Goal: Information Seeking & Learning: Check status

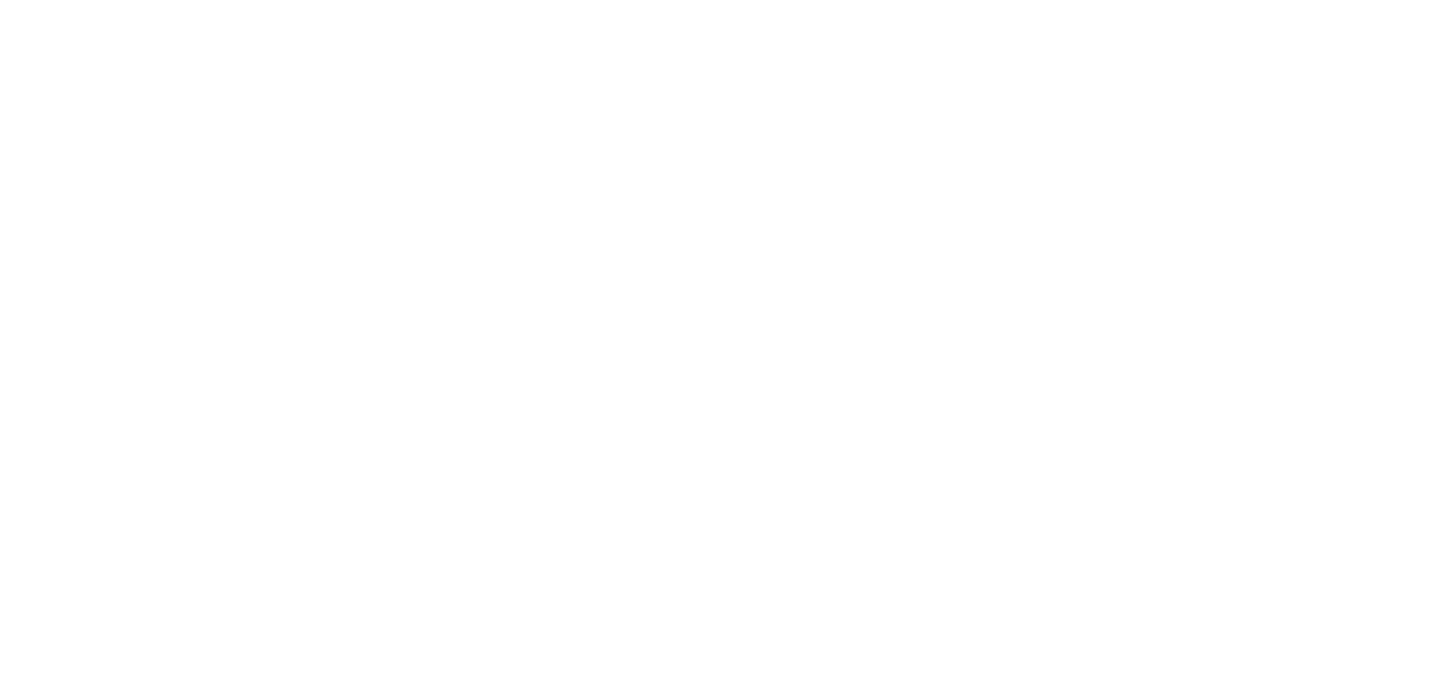
select select
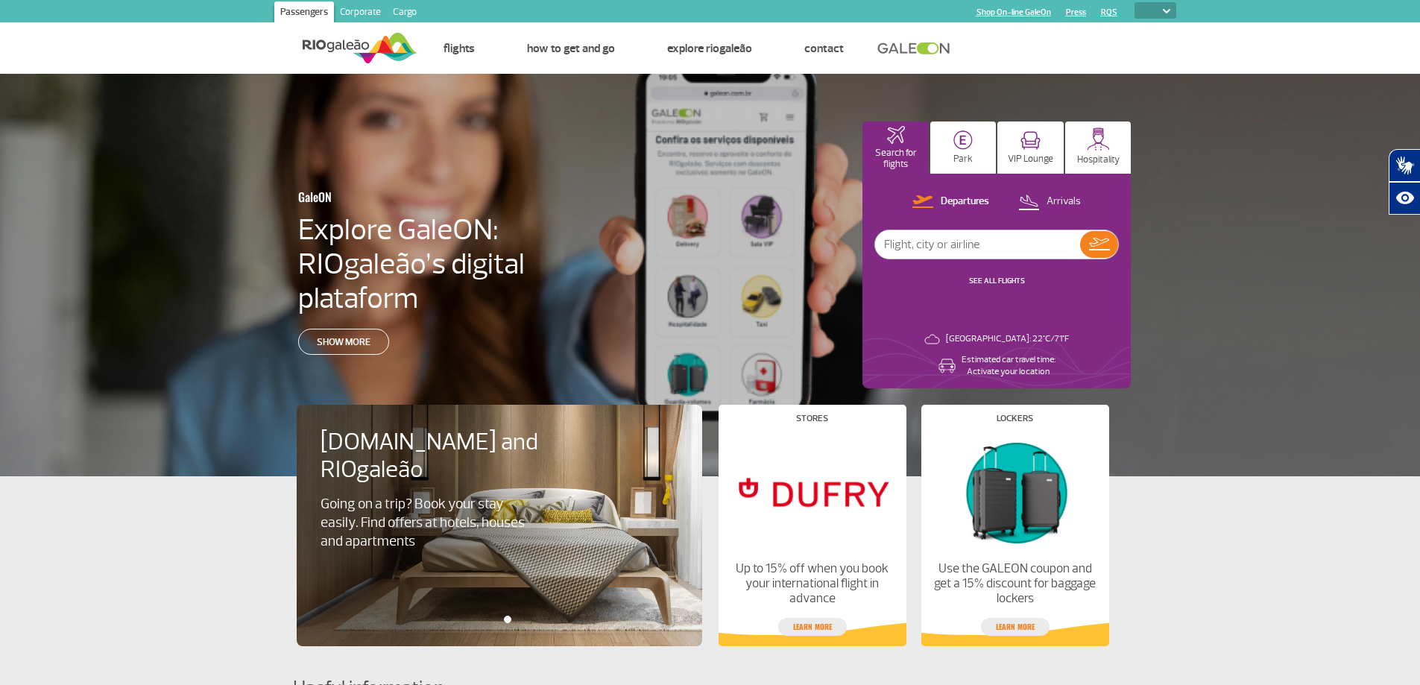
click at [953, 249] on input "text" at bounding box center [977, 244] width 205 height 28
type input "UA1005"
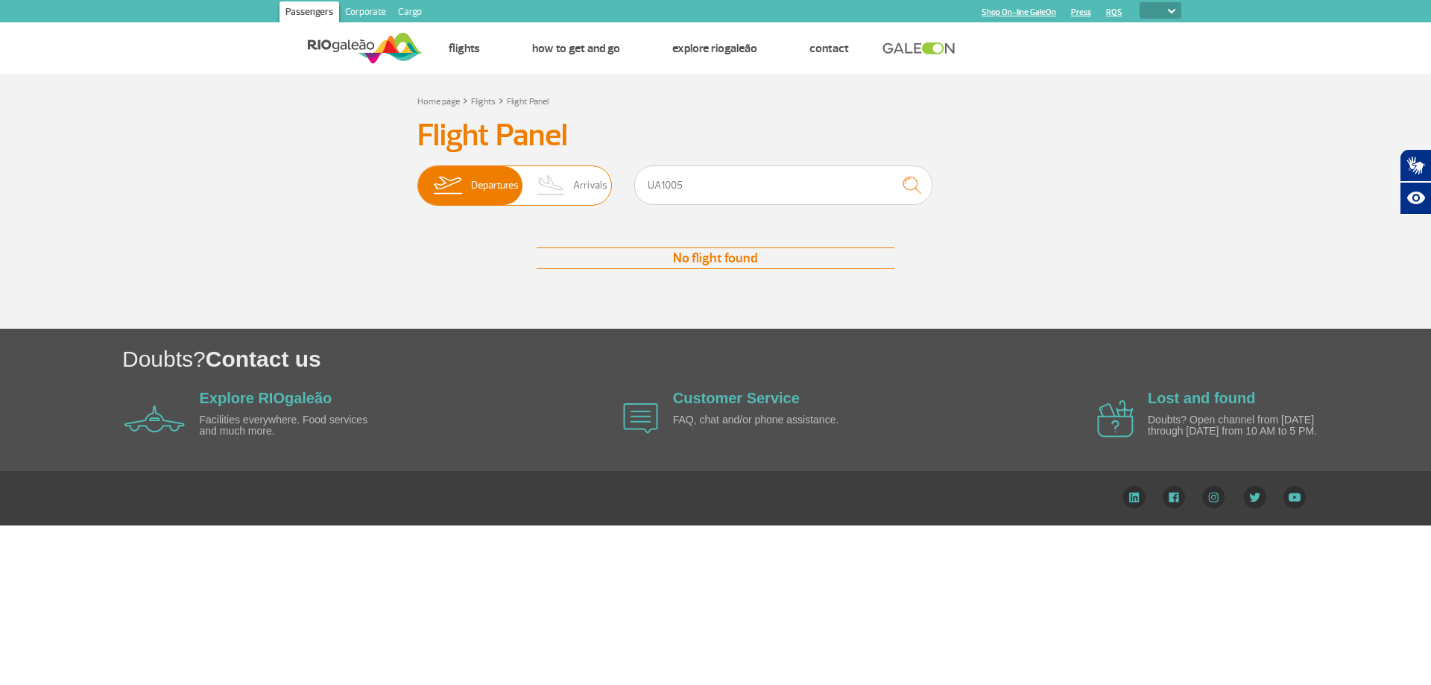
click at [593, 183] on span "Arrivals" at bounding box center [590, 185] width 34 height 39
click at [417, 178] on input "Departures Arrivals" at bounding box center [417, 178] width 0 height 0
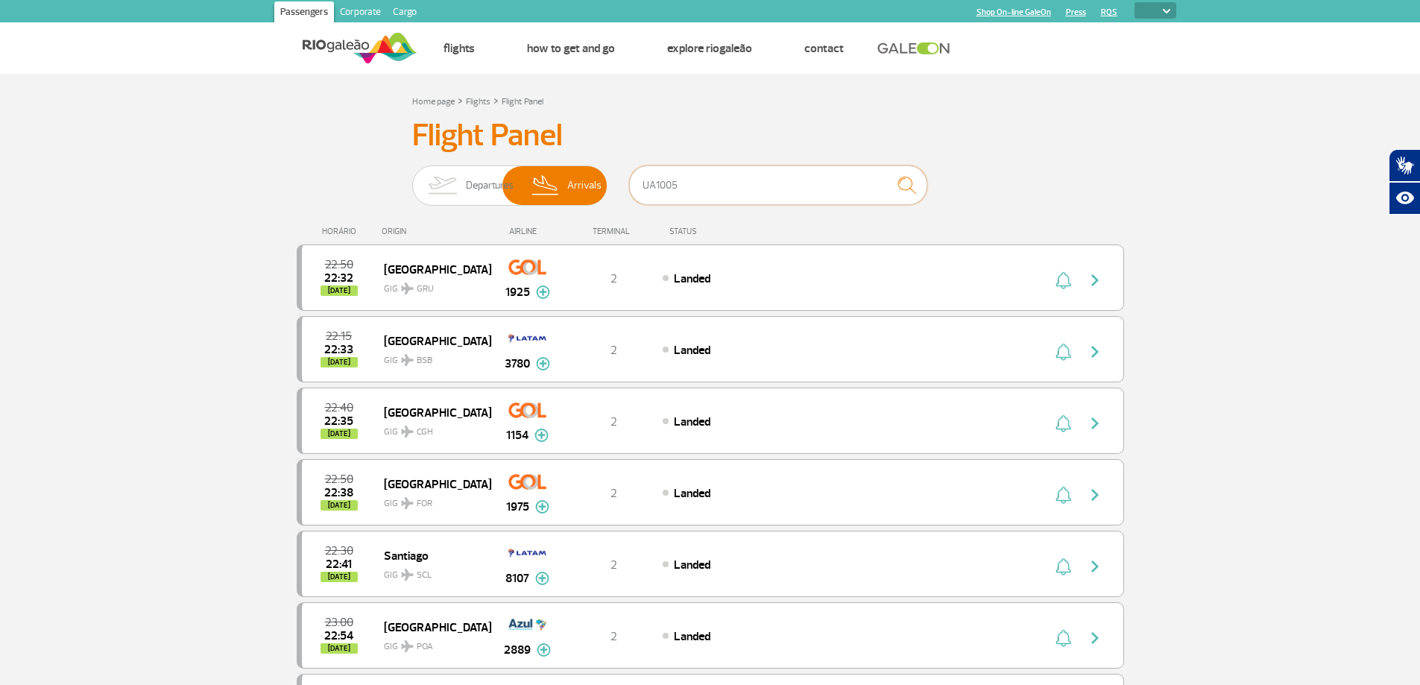
click at [655, 185] on input "UA1005" at bounding box center [778, 186] width 298 height 40
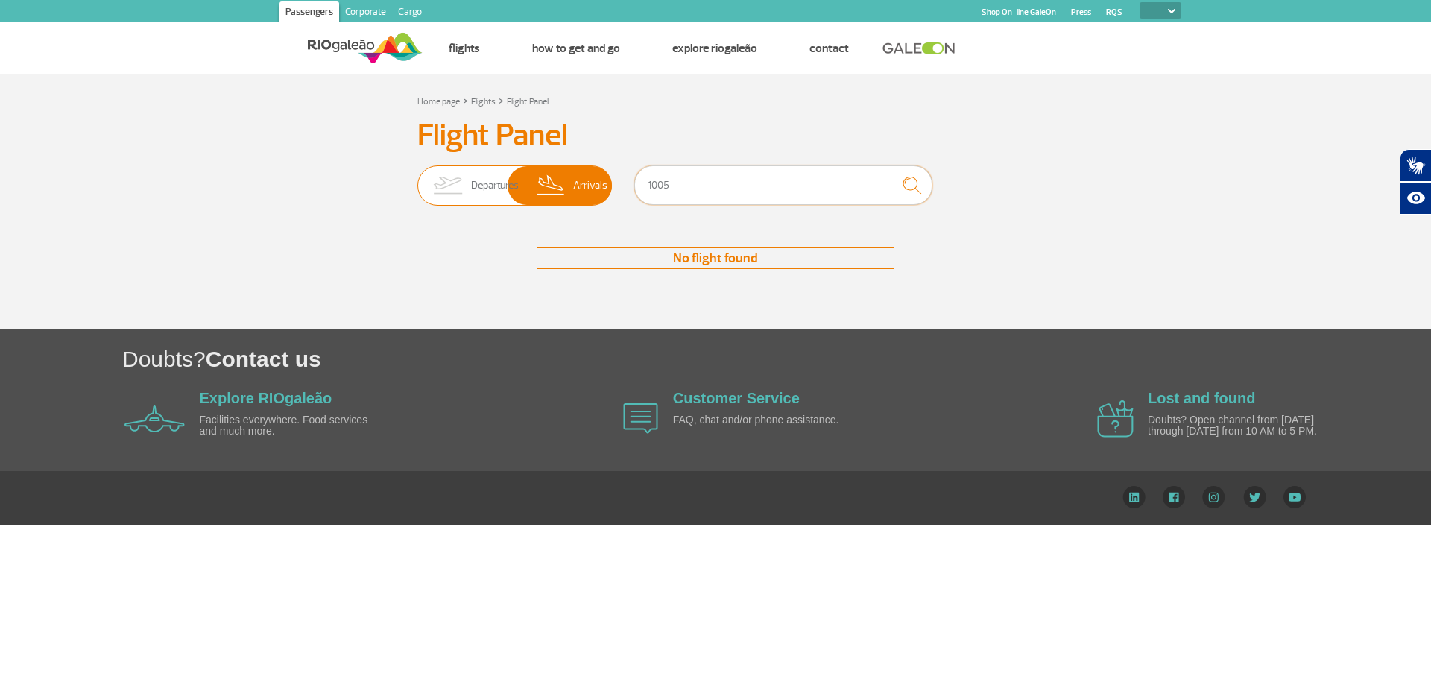
drag, startPoint x: 693, startPoint y: 185, endPoint x: 608, endPoint y: 185, distance: 85.0
click at [608, 185] on div "Departures Arrivals 1005" at bounding box center [715, 188] width 596 height 45
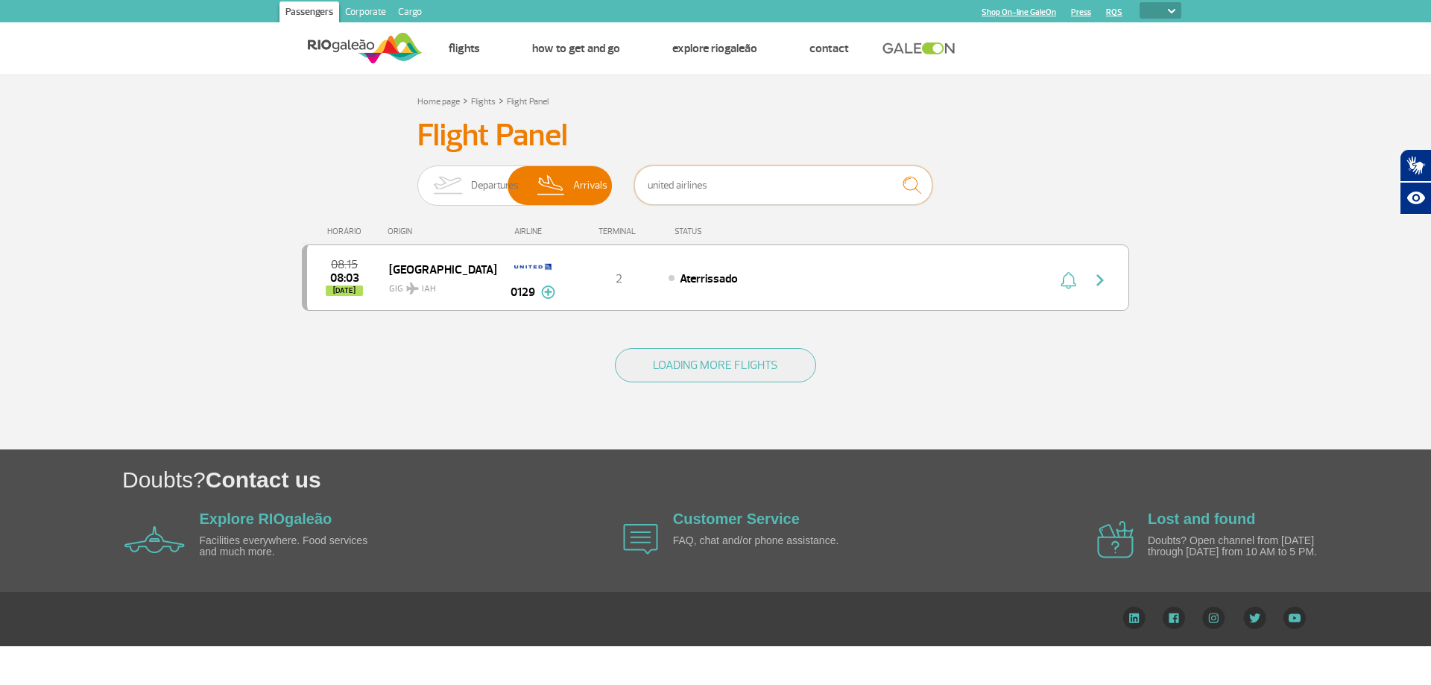
type input "united airlines"
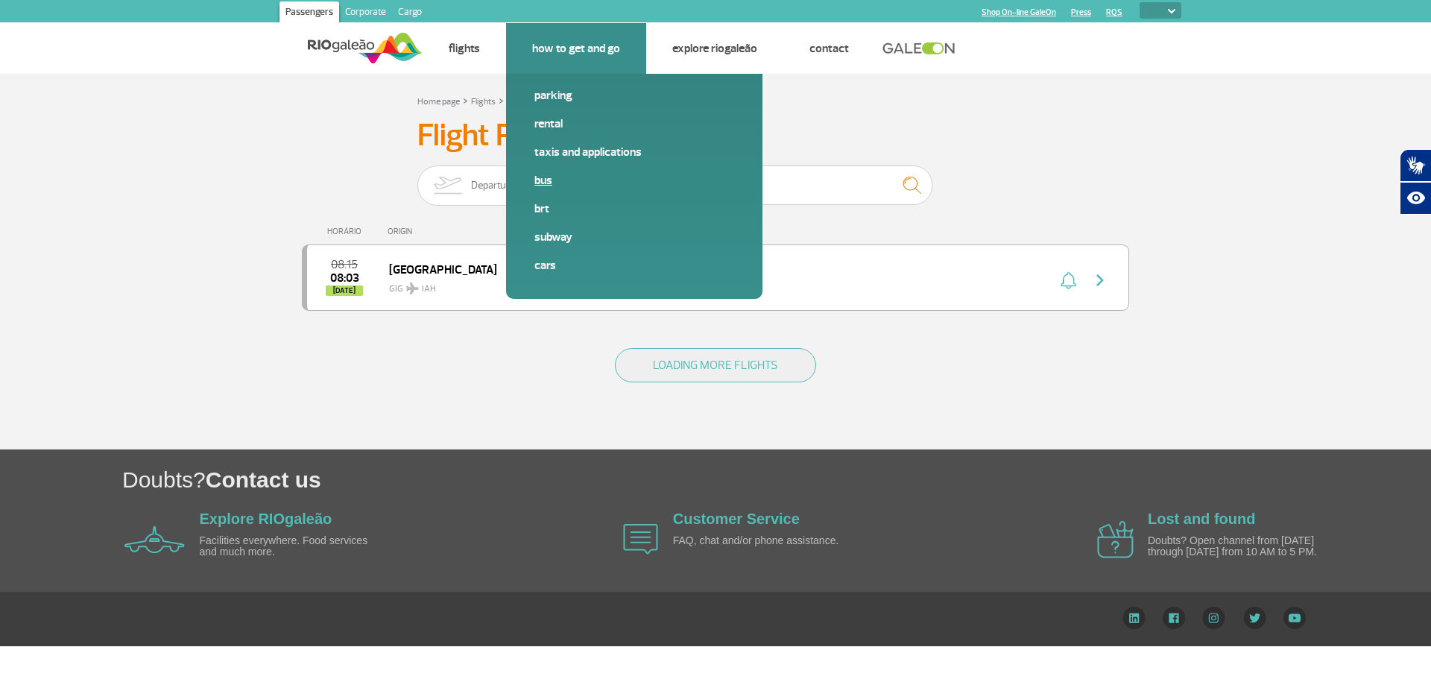
click at [542, 183] on link "Bus" at bounding box center [635, 180] width 200 height 16
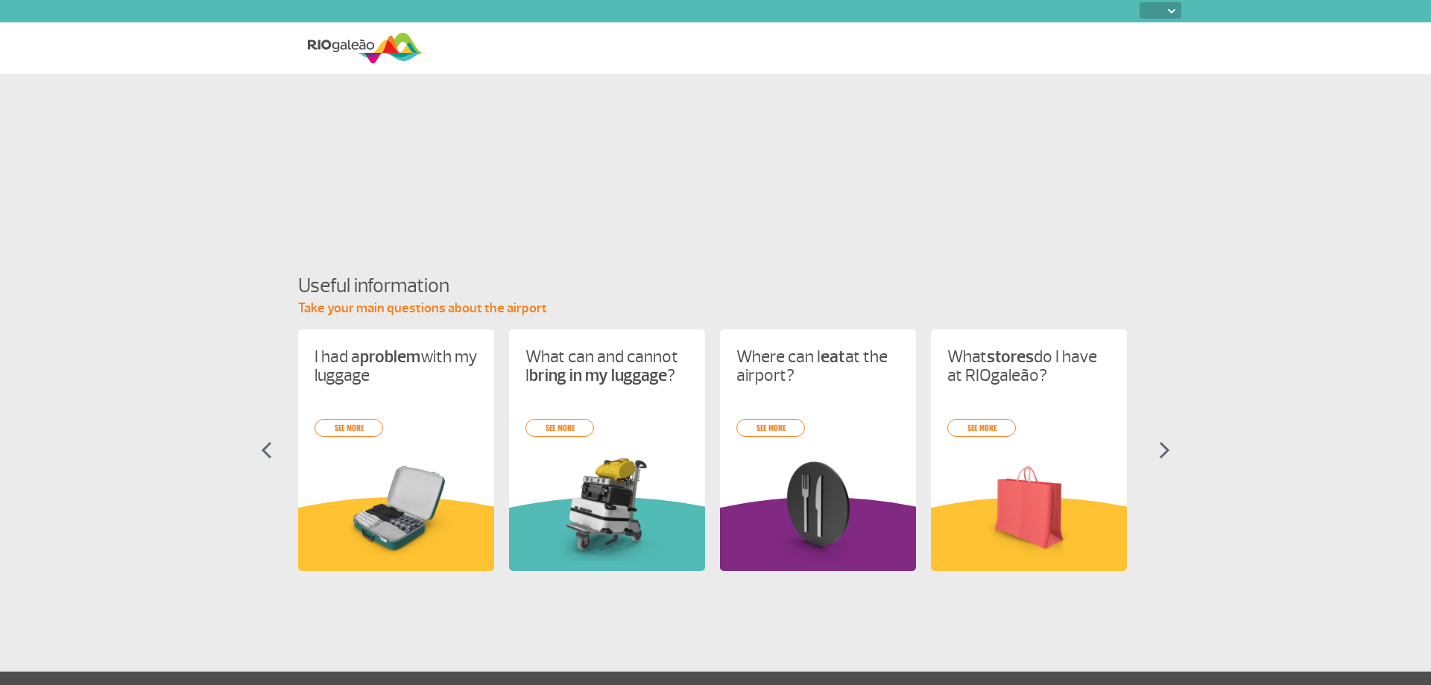
select select
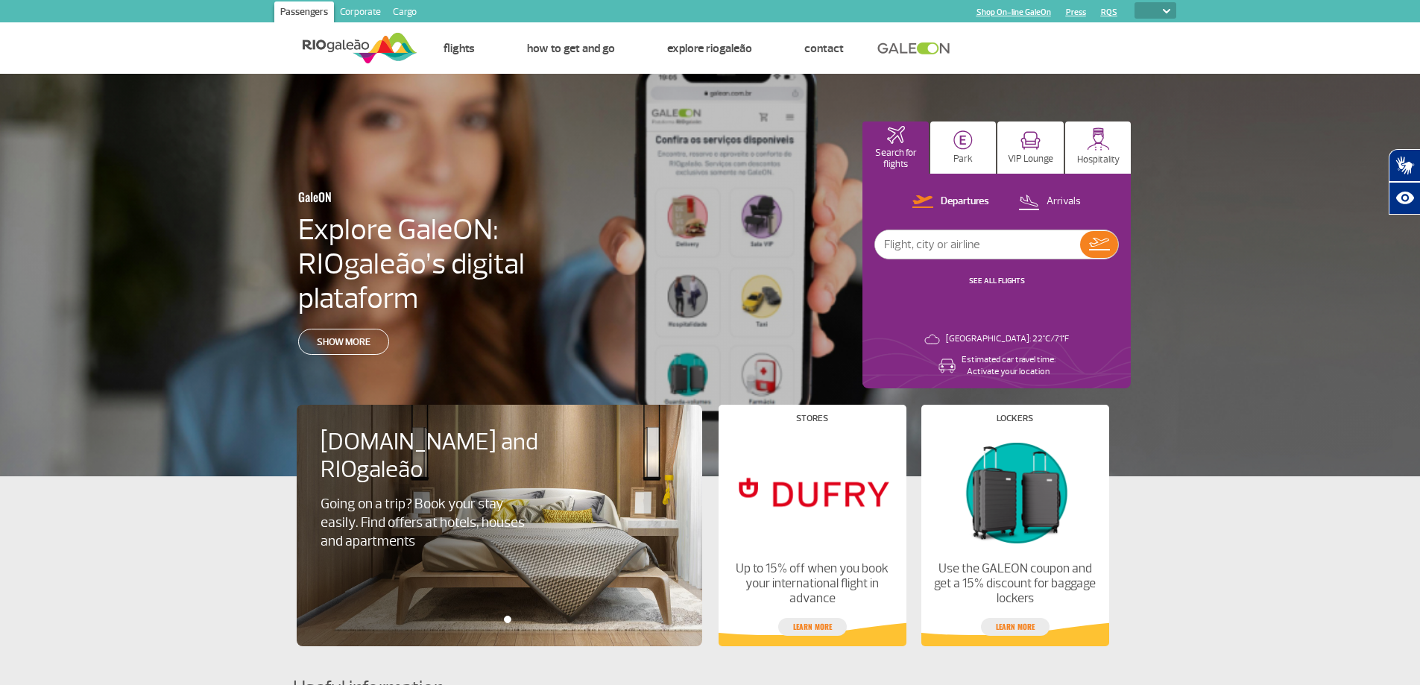
click at [994, 246] on input "text" at bounding box center [977, 244] width 205 height 28
click at [1041, 196] on button "Arrivals" at bounding box center [1050, 201] width 72 height 19
click at [1009, 256] on input "text" at bounding box center [977, 244] width 205 height 28
type input "united airlines"
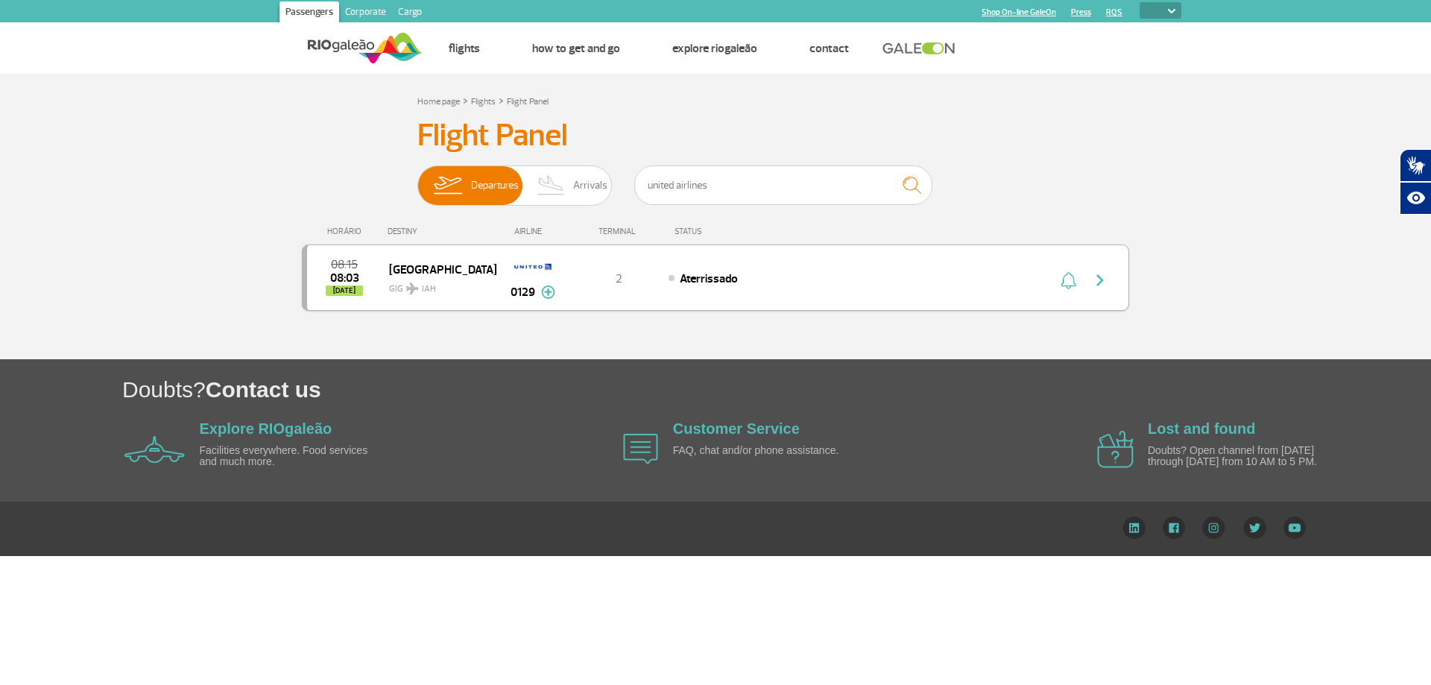
click at [547, 291] on img at bounding box center [548, 292] width 14 height 13
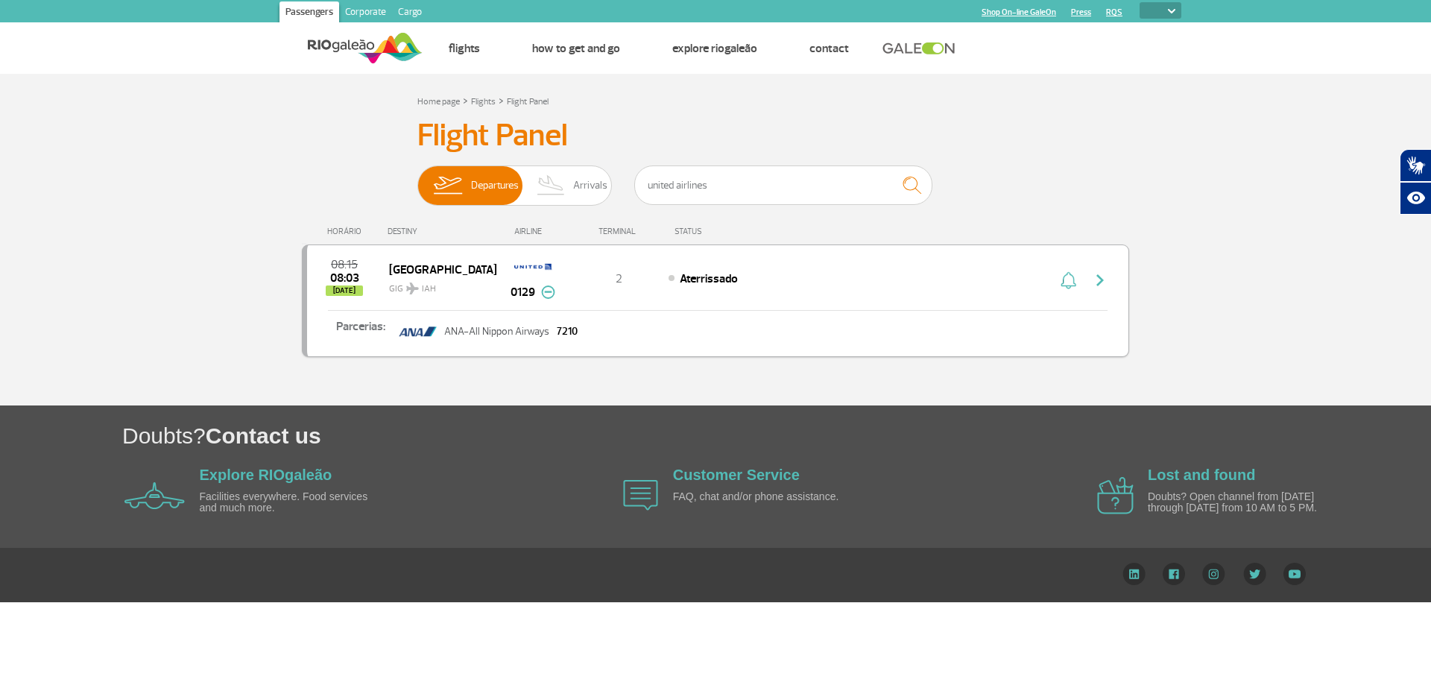
click at [1100, 281] on img "button" at bounding box center [1100, 280] width 18 height 18
